Goal: Information Seeking & Learning: Learn about a topic

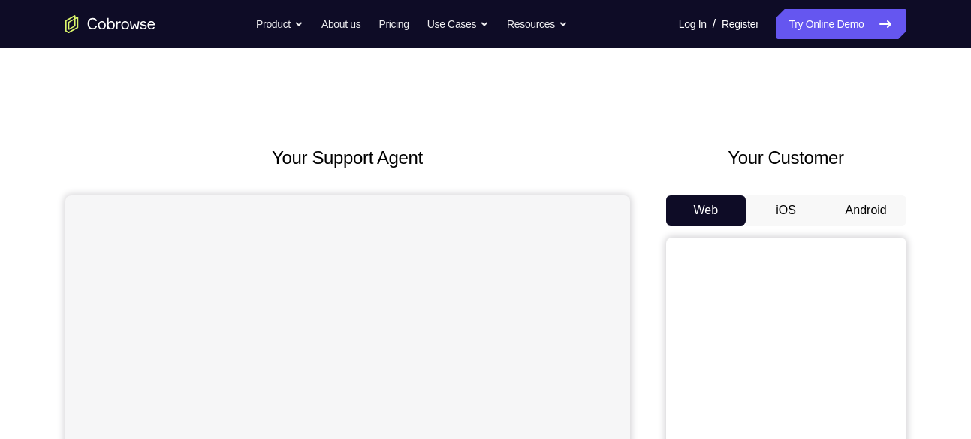
click at [858, 206] on button "Android" at bounding box center [866, 210] width 80 height 30
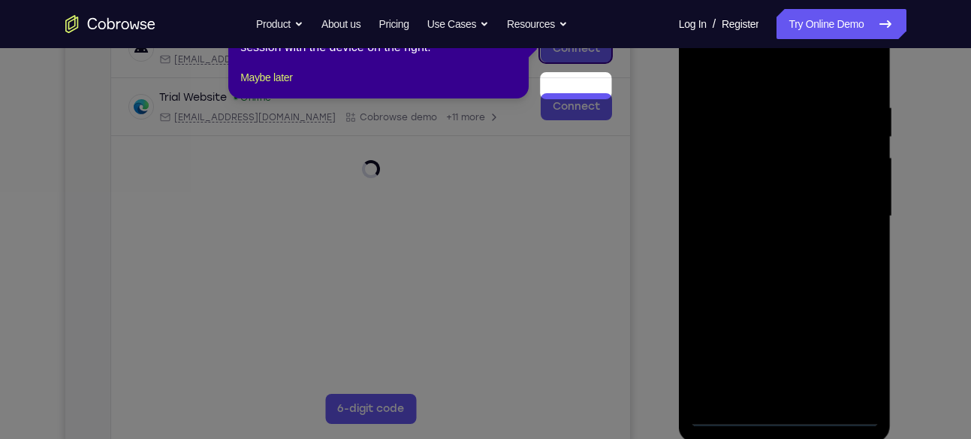
scroll to position [205, 0]
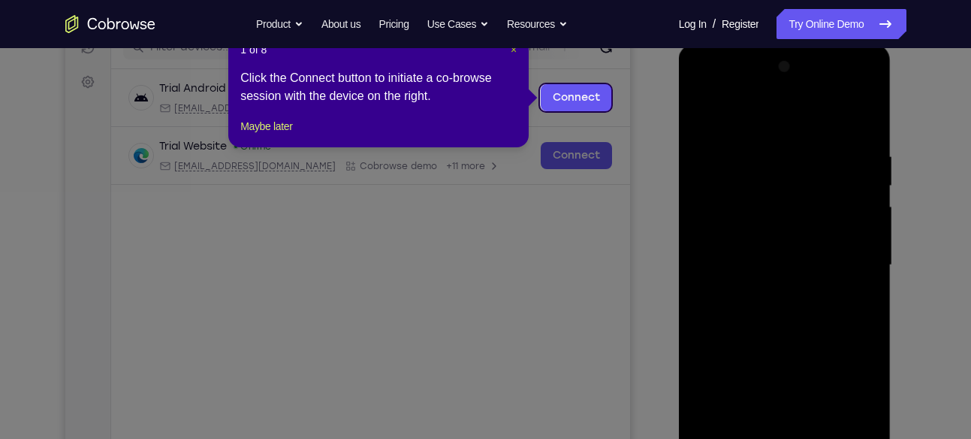
click at [512, 51] on span "×" at bounding box center [514, 50] width 6 height 12
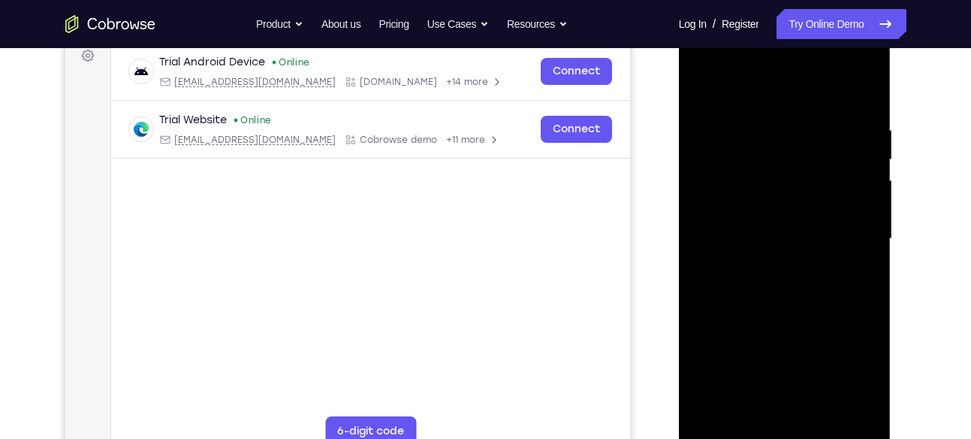
scroll to position [232, 0]
drag, startPoint x: 731, startPoint y: 258, endPoint x: 736, endPoint y: 432, distance: 174.3
click at [736, 432] on div at bounding box center [784, 238] width 189 height 421
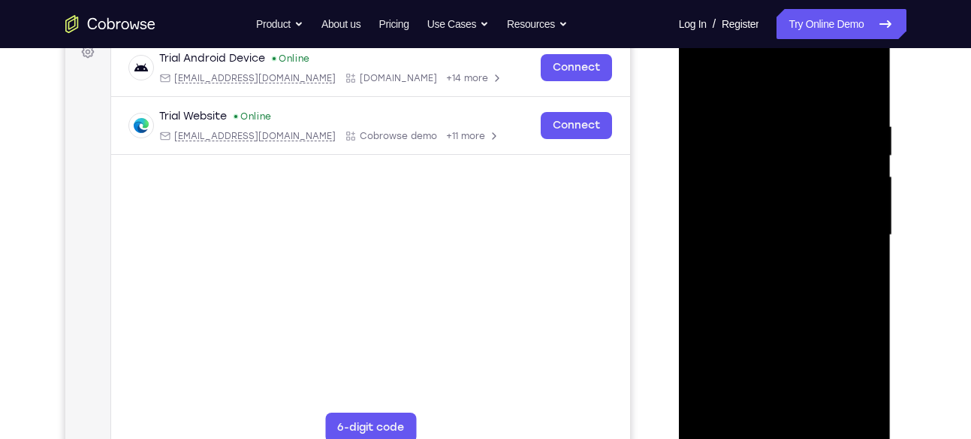
scroll to position [236, 0]
click at [729, 429] on div at bounding box center [784, 234] width 189 height 421
click at [777, 429] on div at bounding box center [784, 234] width 189 height 421
click at [852, 362] on div at bounding box center [784, 234] width 189 height 421
click at [712, 63] on div at bounding box center [784, 234] width 189 height 421
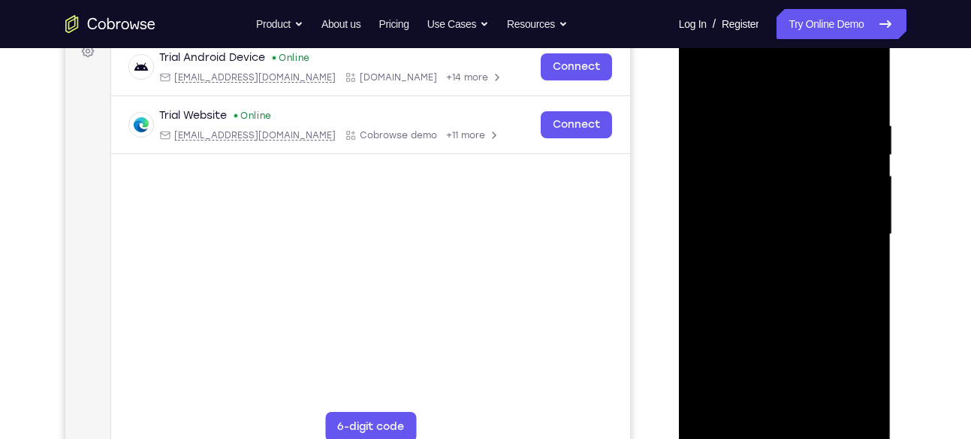
click at [846, 224] on div at bounding box center [784, 234] width 189 height 421
click at [760, 259] on div at bounding box center [784, 234] width 189 height 421
click at [755, 222] on div at bounding box center [784, 234] width 189 height 421
click at [763, 206] on div at bounding box center [784, 234] width 189 height 421
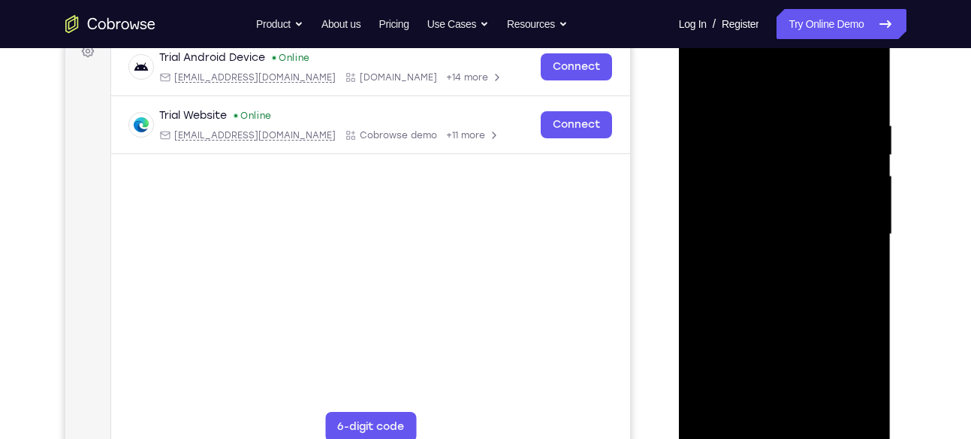
click at [767, 231] on div at bounding box center [784, 234] width 189 height 421
click at [785, 280] on div at bounding box center [784, 234] width 189 height 421
click at [787, 279] on div at bounding box center [784, 234] width 189 height 421
click at [779, 284] on div at bounding box center [784, 234] width 189 height 421
click at [791, 300] on div at bounding box center [784, 234] width 189 height 421
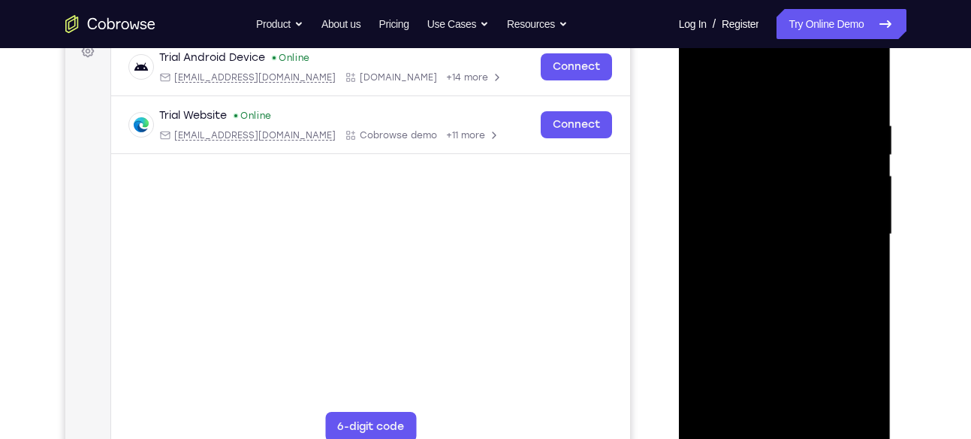
click at [772, 116] on div at bounding box center [784, 234] width 189 height 421
click at [709, 89] on div at bounding box center [784, 234] width 189 height 421
click at [702, 228] on div at bounding box center [784, 234] width 189 height 421
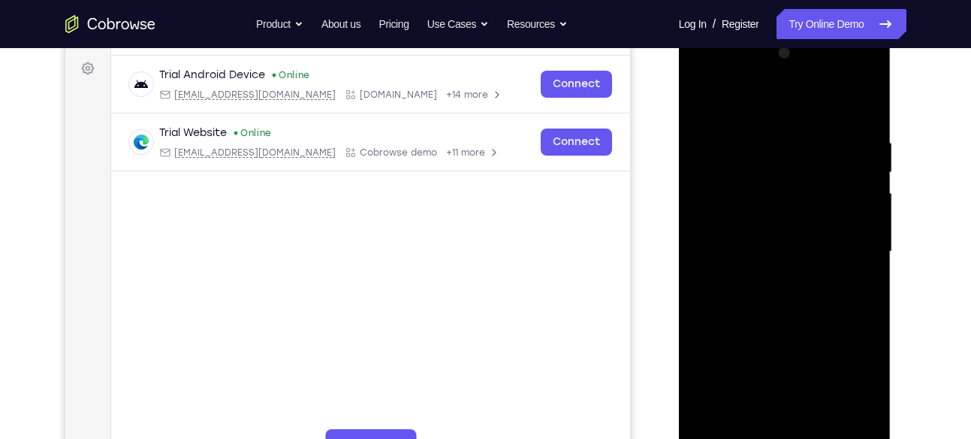
scroll to position [218, 0]
click at [849, 242] on div at bounding box center [784, 252] width 189 height 421
click at [849, 243] on div at bounding box center [784, 252] width 189 height 421
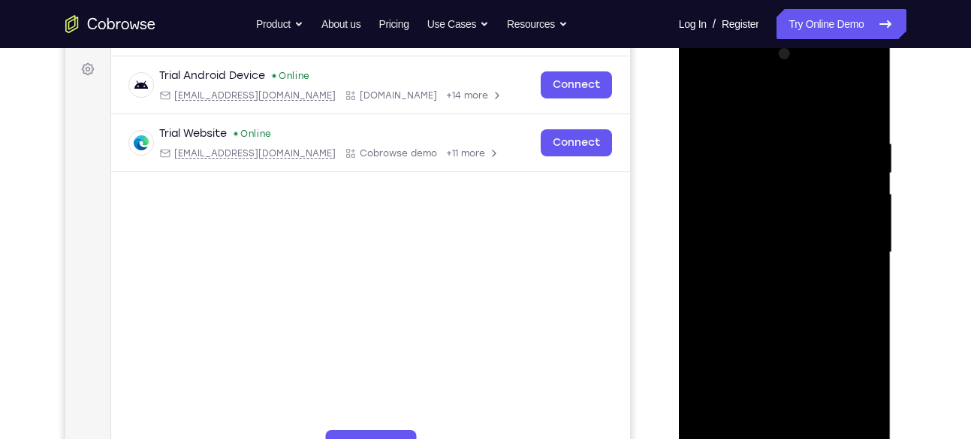
drag, startPoint x: 849, startPoint y: 243, endPoint x: 757, endPoint y: 258, distance: 93.0
click at [757, 258] on div at bounding box center [784, 252] width 189 height 421
click at [864, 241] on div at bounding box center [784, 252] width 189 height 421
click at [867, 61] on div at bounding box center [784, 252] width 189 height 421
drag, startPoint x: 828, startPoint y: 244, endPoint x: 763, endPoint y: 252, distance: 65.8
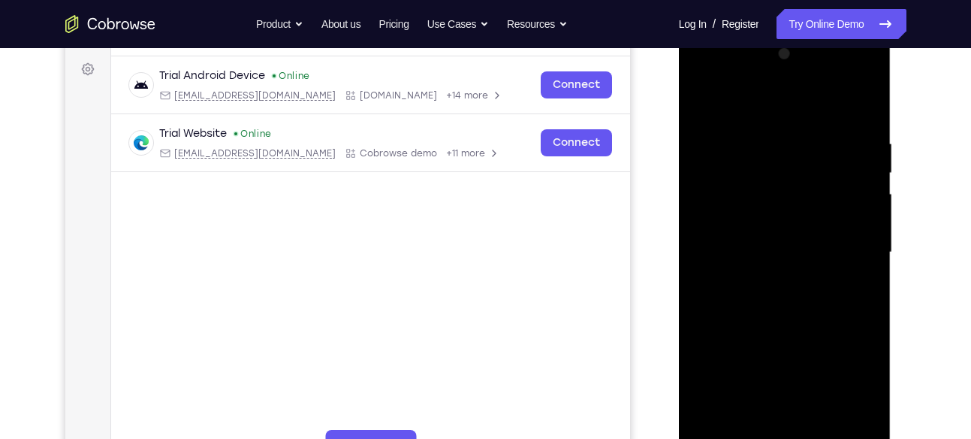
click at [763, 252] on div at bounding box center [784, 252] width 189 height 421
click at [828, 242] on div at bounding box center [784, 252] width 189 height 421
click at [852, 179] on div at bounding box center [784, 252] width 189 height 421
click at [869, 53] on div at bounding box center [784, 252] width 189 height 421
drag, startPoint x: 843, startPoint y: 233, endPoint x: 771, endPoint y: 240, distance: 71.7
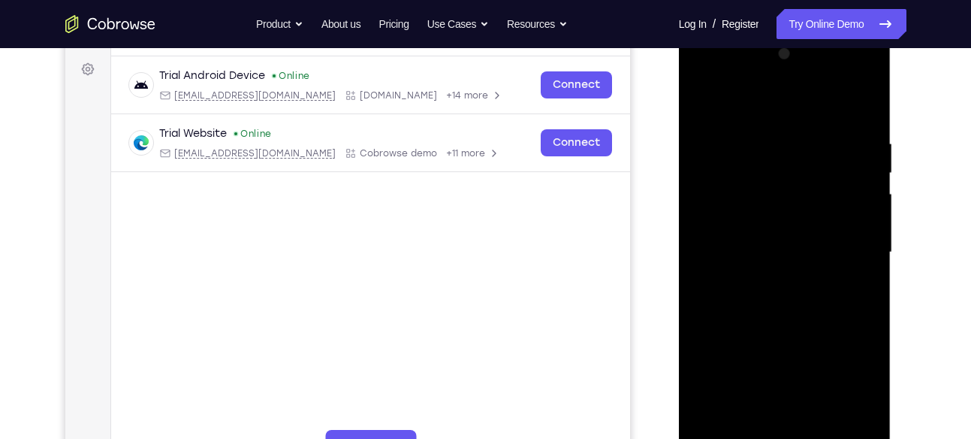
click at [771, 240] on div at bounding box center [784, 252] width 189 height 421
drag, startPoint x: 837, startPoint y: 241, endPoint x: 773, endPoint y: 251, distance: 64.6
click at [773, 251] on div at bounding box center [784, 252] width 189 height 421
click at [831, 245] on div at bounding box center [784, 252] width 189 height 421
click at [861, 225] on div at bounding box center [784, 252] width 189 height 421
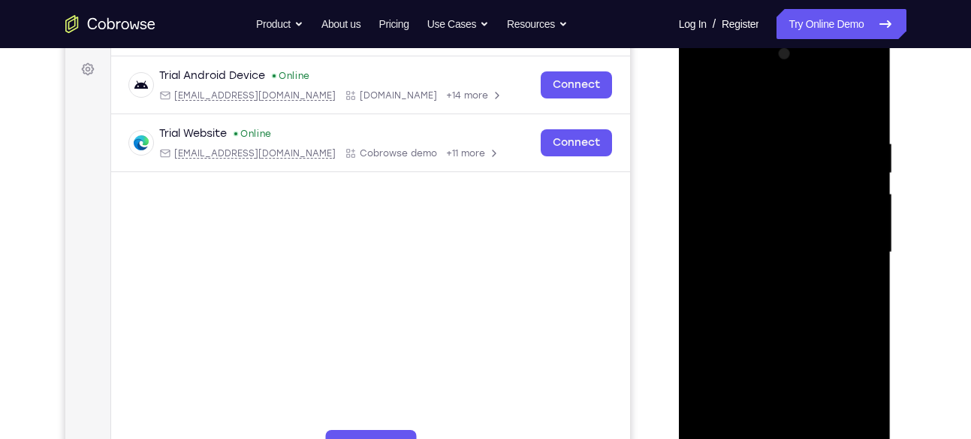
click at [867, 61] on div at bounding box center [784, 252] width 189 height 421
click at [868, 55] on div at bounding box center [784, 252] width 189 height 421
drag, startPoint x: 833, startPoint y: 231, endPoint x: 761, endPoint y: 241, distance: 72.7
click at [761, 241] on div at bounding box center [784, 252] width 189 height 421
drag, startPoint x: 837, startPoint y: 243, endPoint x: 782, endPoint y: 251, distance: 55.4
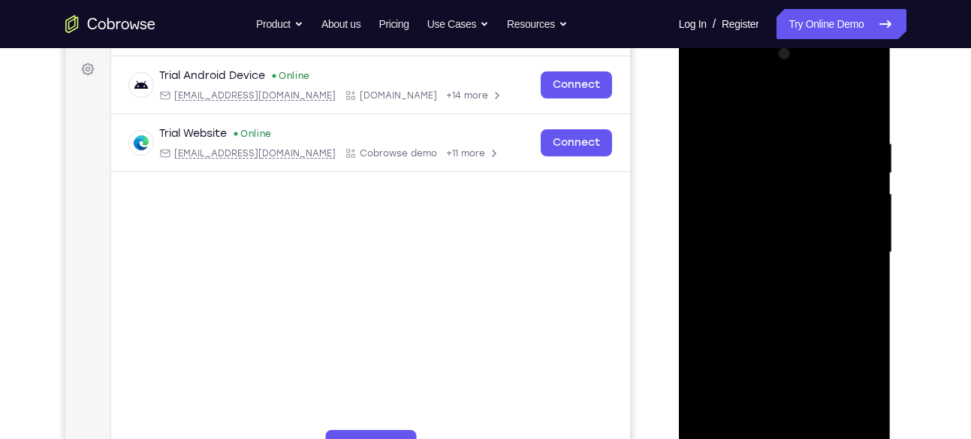
click at [782, 251] on div at bounding box center [784, 252] width 189 height 421
click at [807, 247] on div at bounding box center [784, 252] width 189 height 421
click at [865, 60] on div at bounding box center [784, 252] width 189 height 421
click at [714, 430] on div at bounding box center [784, 252] width 189 height 421
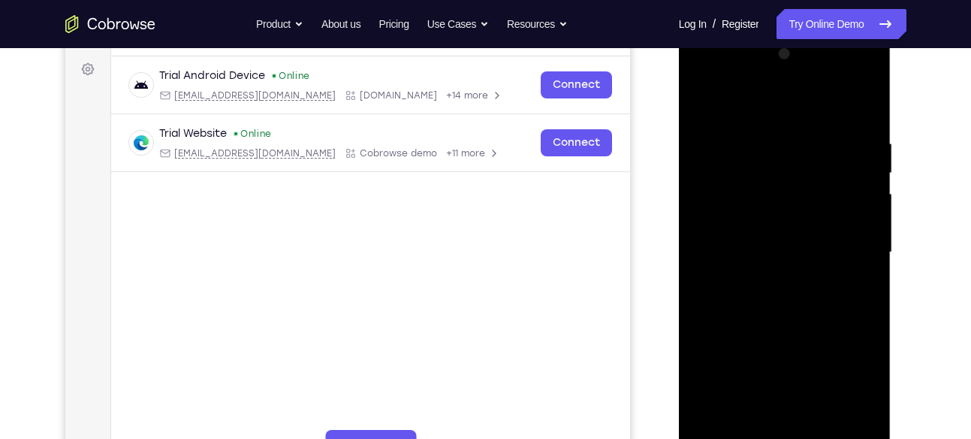
click at [742, 421] on div at bounding box center [784, 252] width 189 height 421
click at [766, 89] on div at bounding box center [784, 252] width 189 height 421
click at [847, 179] on div at bounding box center [784, 252] width 189 height 421
click at [725, 110] on div at bounding box center [784, 252] width 189 height 421
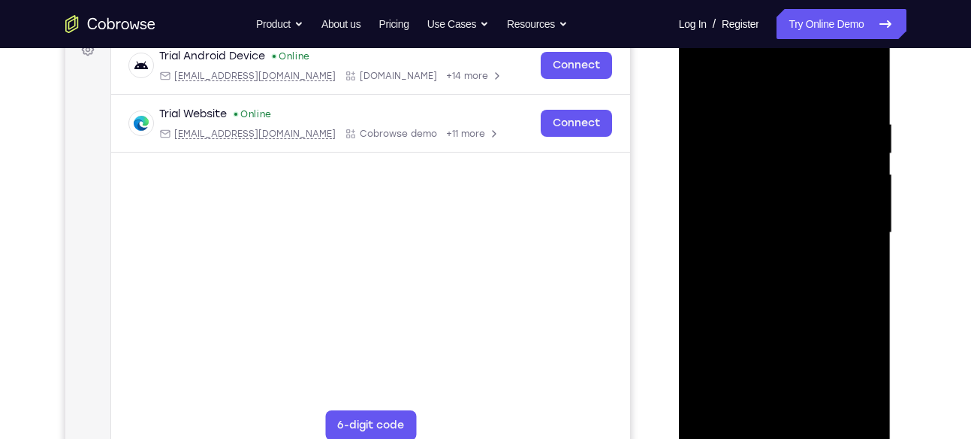
scroll to position [238, 0]
click at [721, 78] on div at bounding box center [784, 232] width 189 height 421
click at [759, 110] on div at bounding box center [784, 232] width 189 height 421
click at [712, 222] on div at bounding box center [784, 232] width 189 height 421
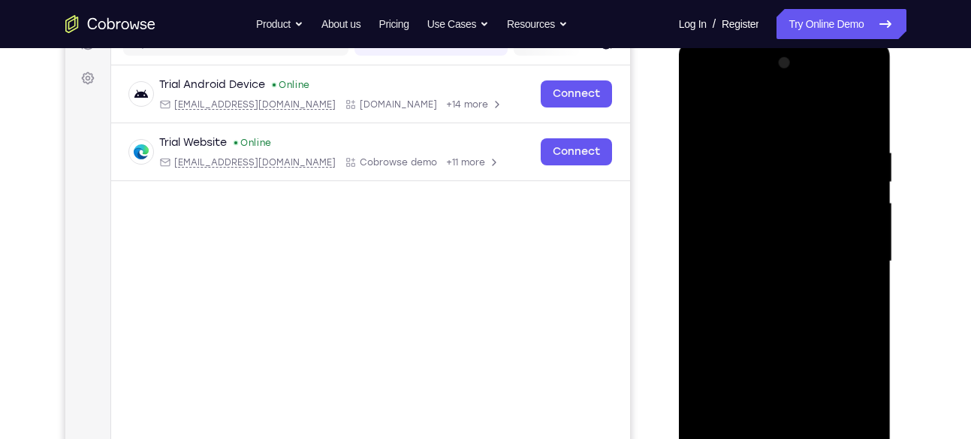
scroll to position [206, 0]
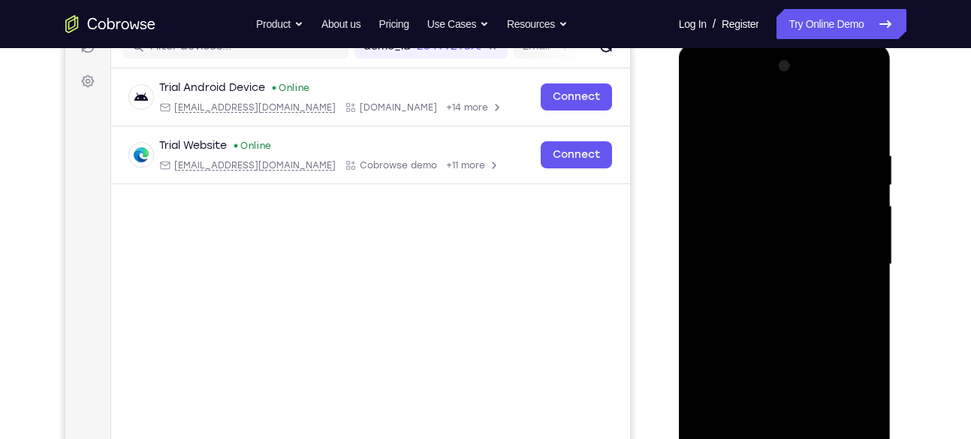
click at [862, 273] on div at bounding box center [784, 264] width 189 height 421
click at [863, 78] on div at bounding box center [784, 264] width 189 height 421
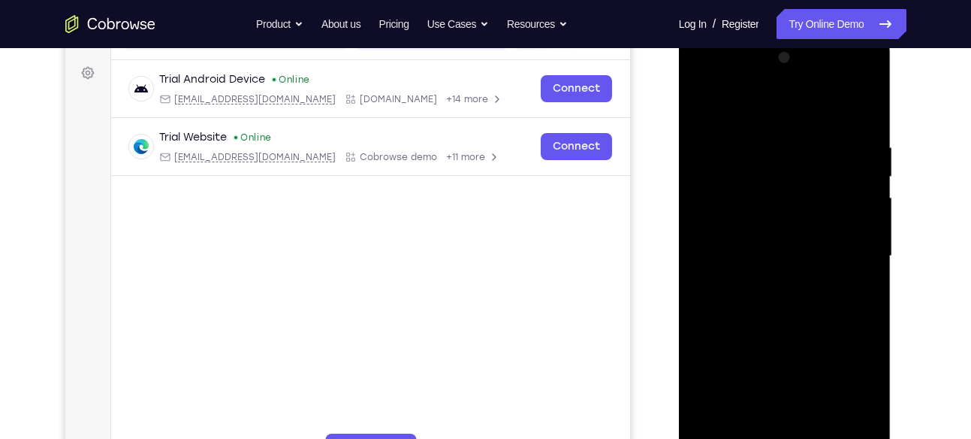
drag, startPoint x: 752, startPoint y: 341, endPoint x: 713, endPoint y: 426, distance: 93.4
click at [713, 426] on div at bounding box center [784, 256] width 189 height 421
click at [816, 430] on div at bounding box center [784, 256] width 189 height 421
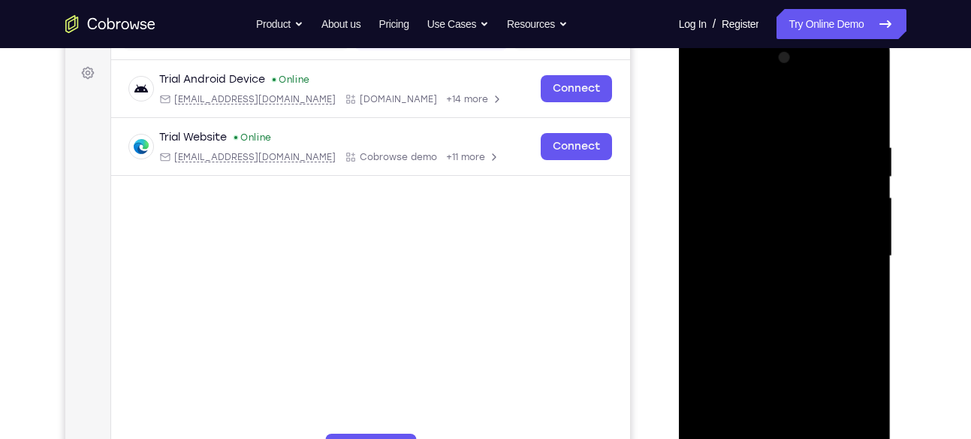
click at [816, 430] on div at bounding box center [784, 256] width 189 height 421
click at [791, 339] on div at bounding box center [784, 256] width 189 height 421
click at [783, 126] on div at bounding box center [784, 256] width 189 height 421
drag, startPoint x: 750, startPoint y: 285, endPoint x: 743, endPoint y: 150, distance: 135.3
click at [743, 150] on div at bounding box center [784, 256] width 189 height 421
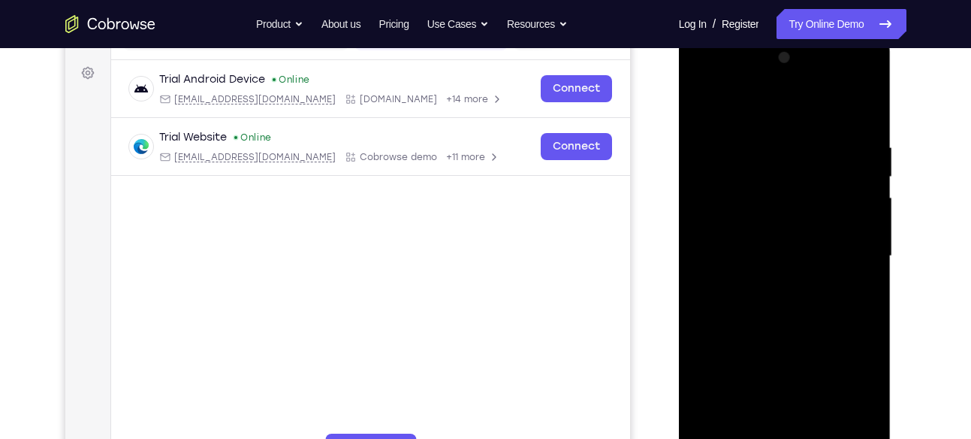
drag, startPoint x: 738, startPoint y: 300, endPoint x: 718, endPoint y: 166, distance: 135.2
click at [718, 166] on div at bounding box center [784, 256] width 189 height 421
click at [710, 104] on div at bounding box center [784, 256] width 189 height 421
click at [767, 149] on div at bounding box center [784, 256] width 189 height 421
click at [858, 284] on div at bounding box center [784, 256] width 189 height 421
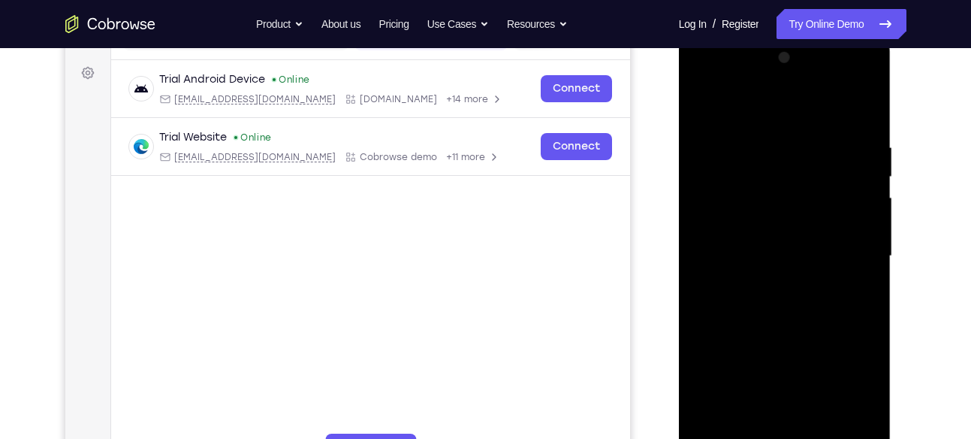
click at [852, 196] on div at bounding box center [784, 256] width 189 height 421
click at [858, 107] on div at bounding box center [784, 256] width 189 height 421
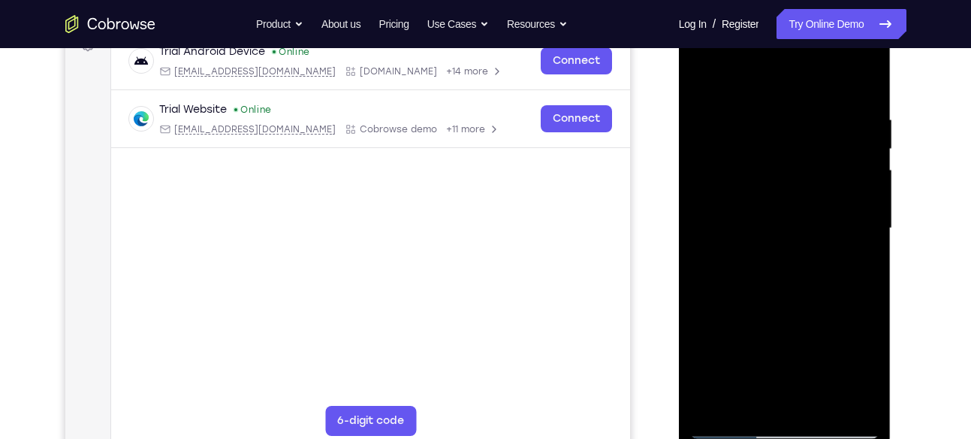
click at [784, 426] on div at bounding box center [784, 228] width 189 height 421
